Goal: Navigation & Orientation: Find specific page/section

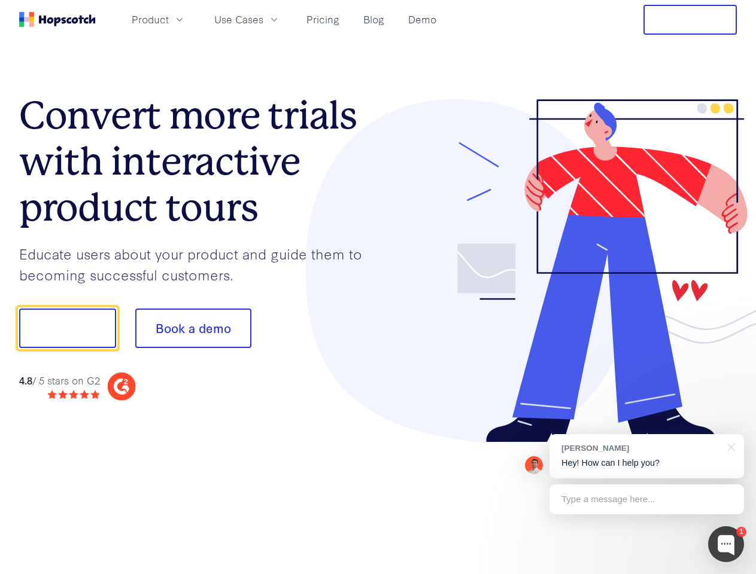
click at [378, 287] on div at bounding box center [557, 271] width 359 height 344
click at [169, 19] on span "Product" at bounding box center [150, 19] width 37 height 15
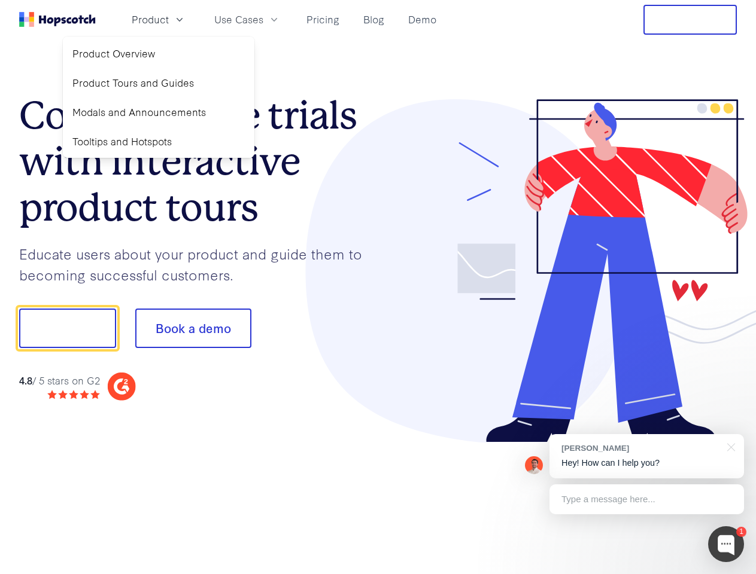
click at [263, 19] on span "Use Cases" at bounding box center [238, 19] width 49 height 15
click at [690, 20] on button "Free Trial" at bounding box center [689, 20] width 93 height 30
click at [67, 328] on button "Show me!" at bounding box center [67, 328] width 97 height 39
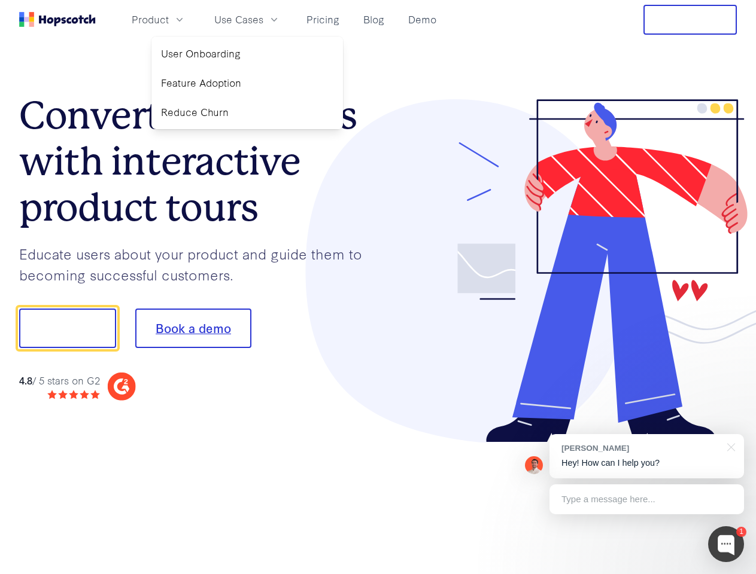
click at [193, 328] on button "Book a demo" at bounding box center [193, 328] width 116 height 39
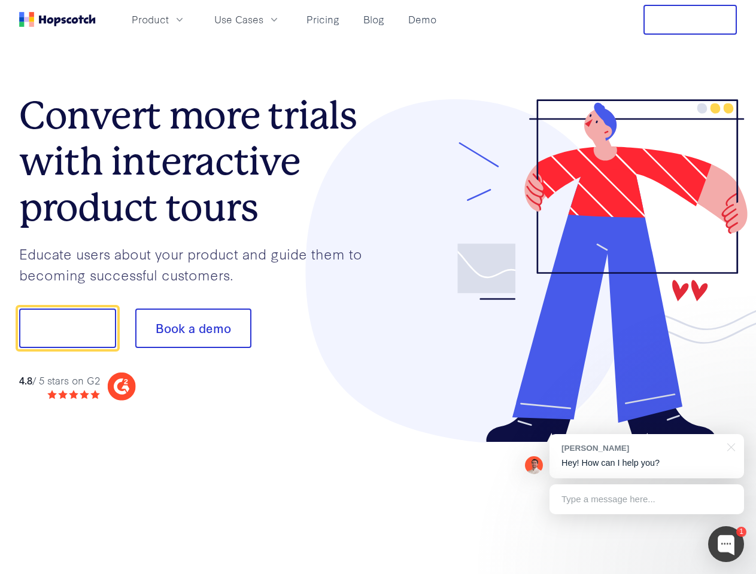
click at [726, 544] on div at bounding box center [726, 544] width 36 height 36
click at [646, 456] on div at bounding box center [631, 326] width 224 height 399
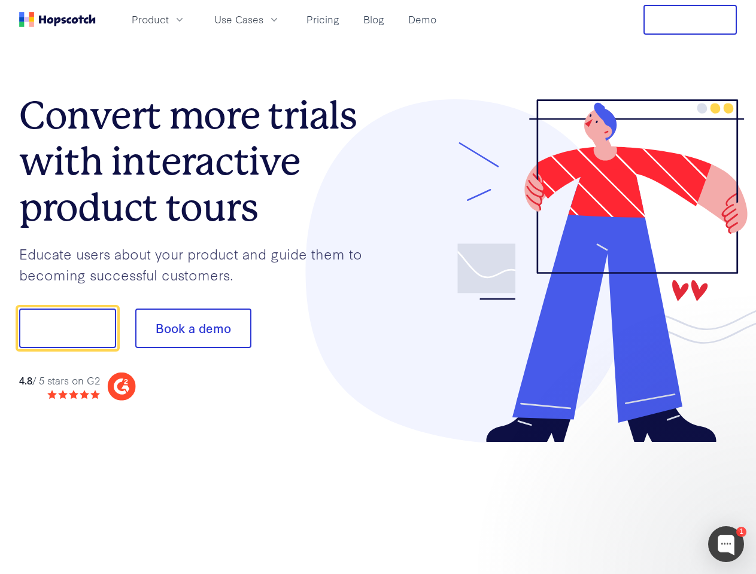
click at [729, 446] on div at bounding box center [631, 326] width 224 height 399
click at [646, 500] on div at bounding box center [631, 407] width 224 height 239
